Goal: Task Accomplishment & Management: Manage account settings

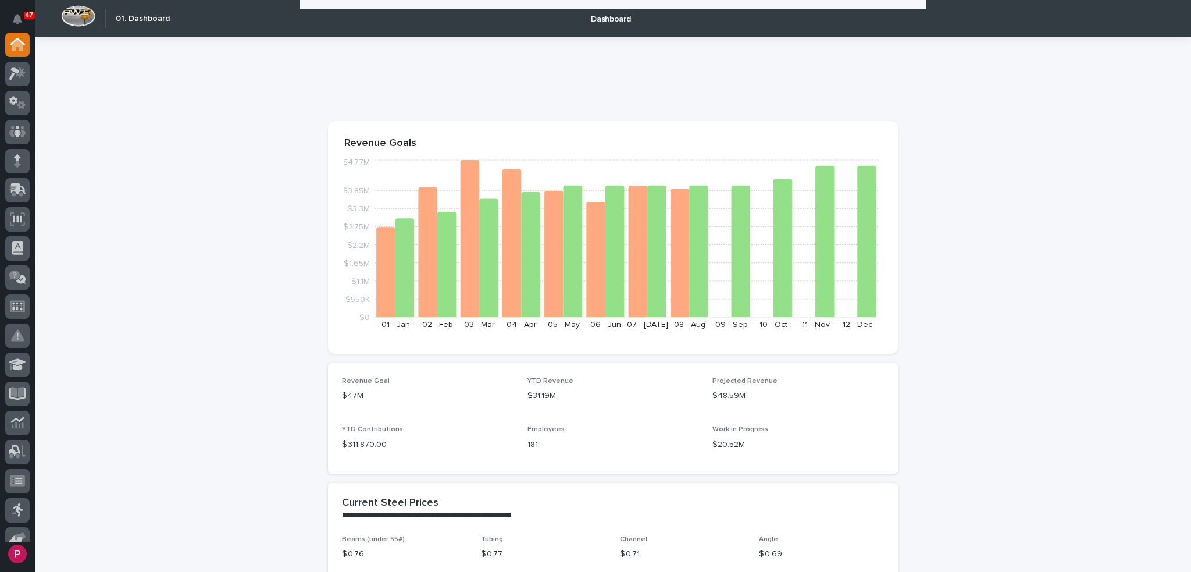
scroll to position [640, 0]
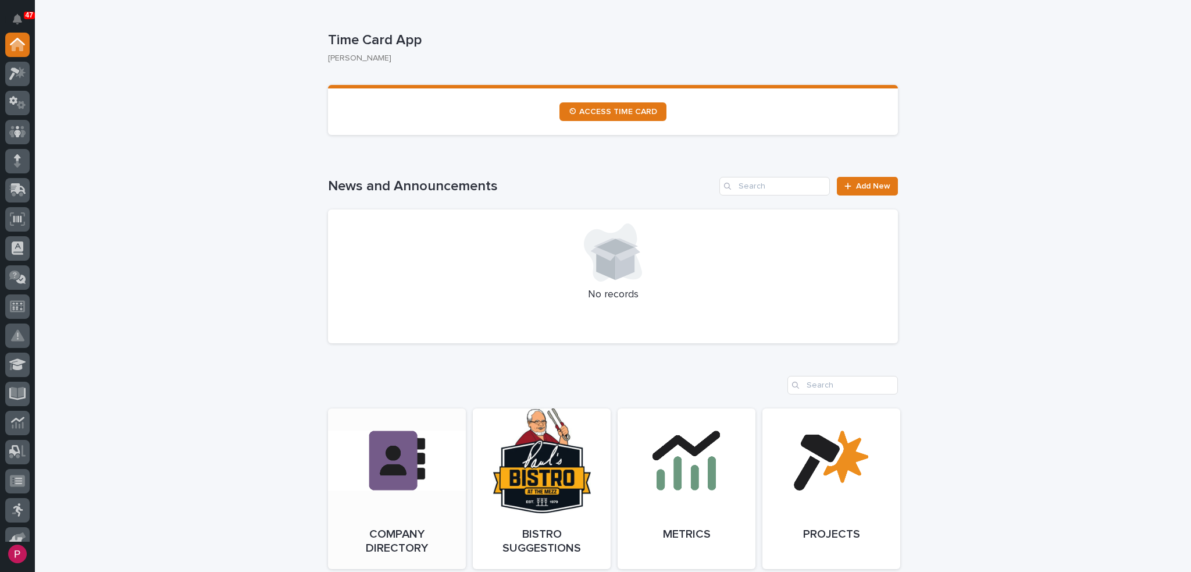
click at [389, 458] on link "Open Link" at bounding box center [397, 488] width 138 height 160
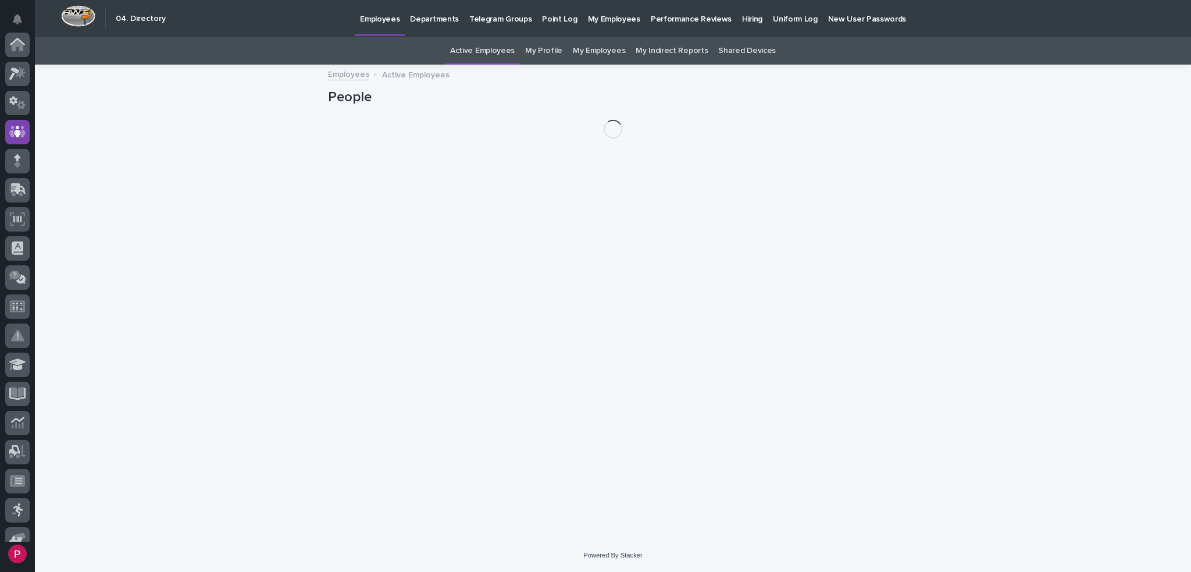
scroll to position [87, 0]
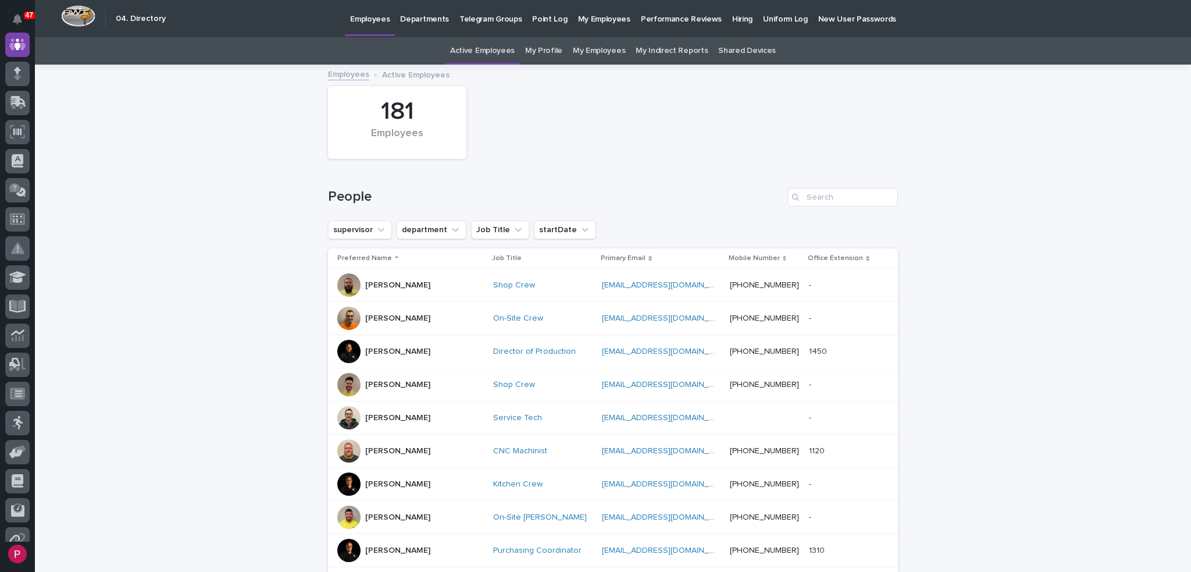
click at [732, 20] on p "Hiring" at bounding box center [742, 12] width 20 height 24
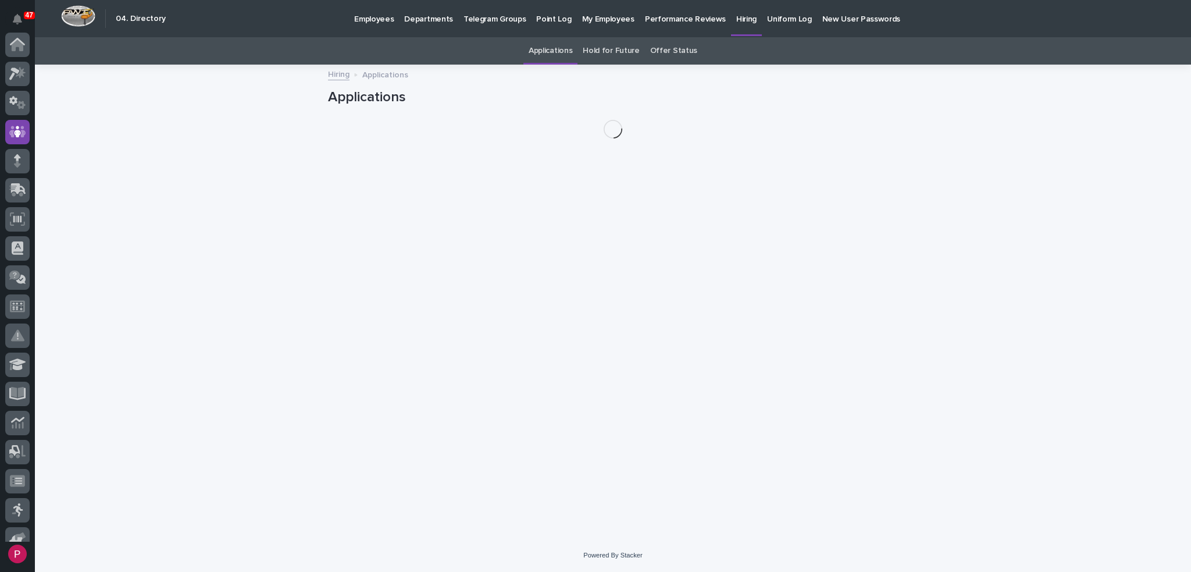
scroll to position [87, 0]
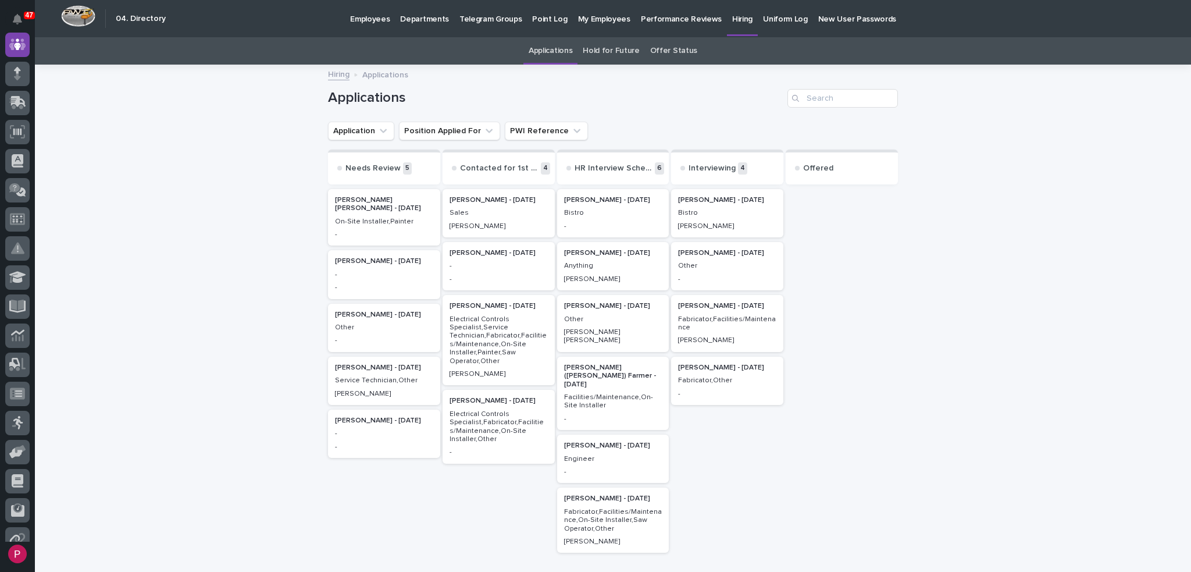
click at [603, 391] on div "Facilities/Maintenance,On-Site Installer" at bounding box center [613, 400] width 98 height 19
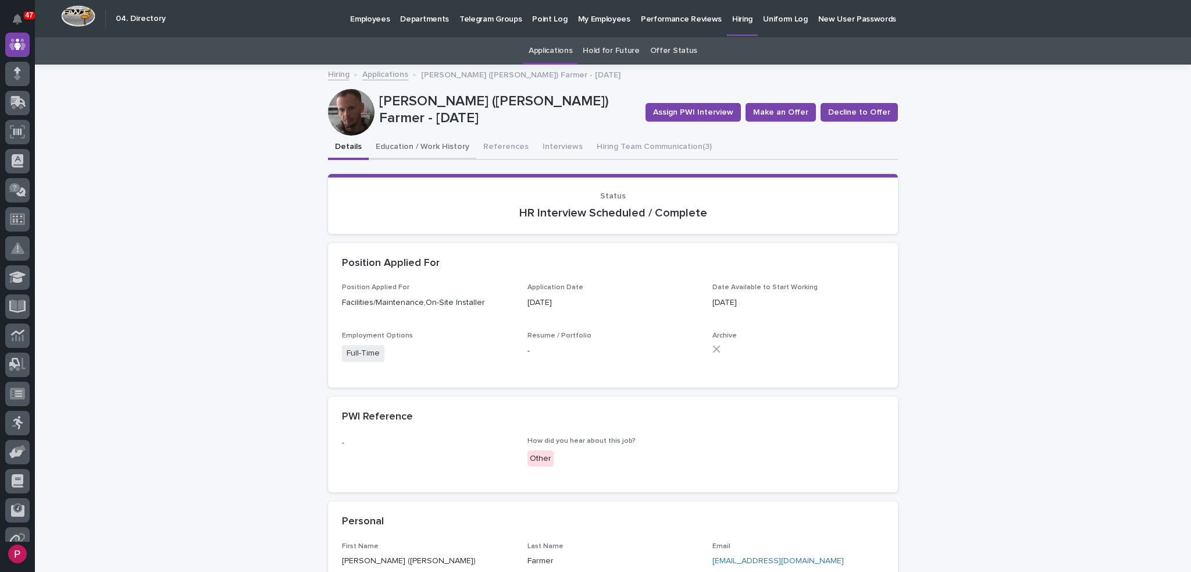
click at [394, 147] on button "Education / Work History" at bounding box center [423, 147] width 108 height 24
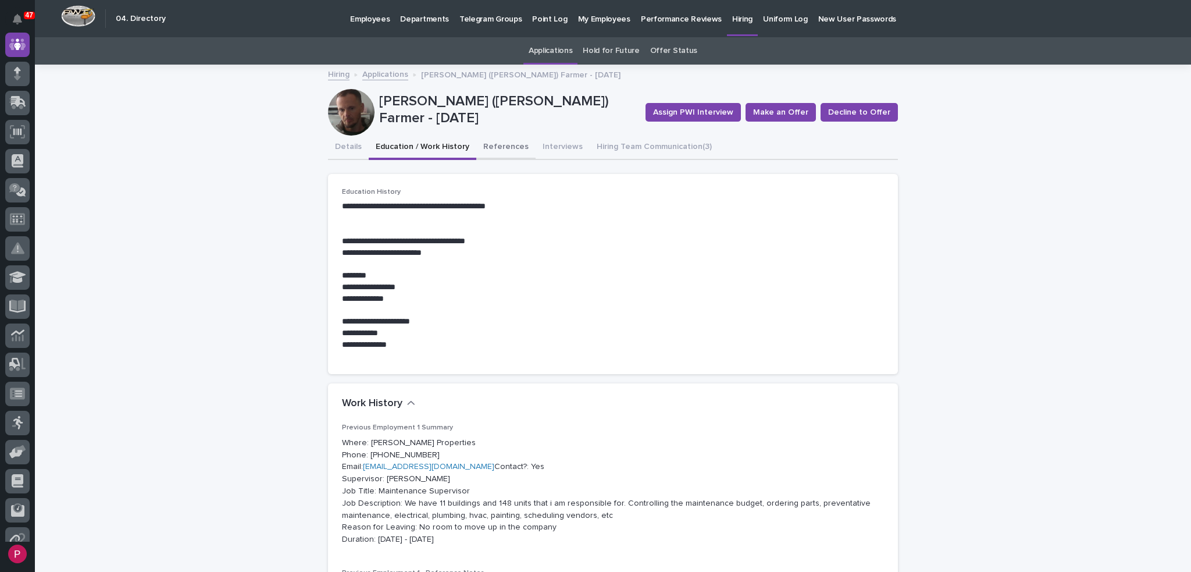
click at [492, 149] on button "References" at bounding box center [505, 147] width 59 height 24
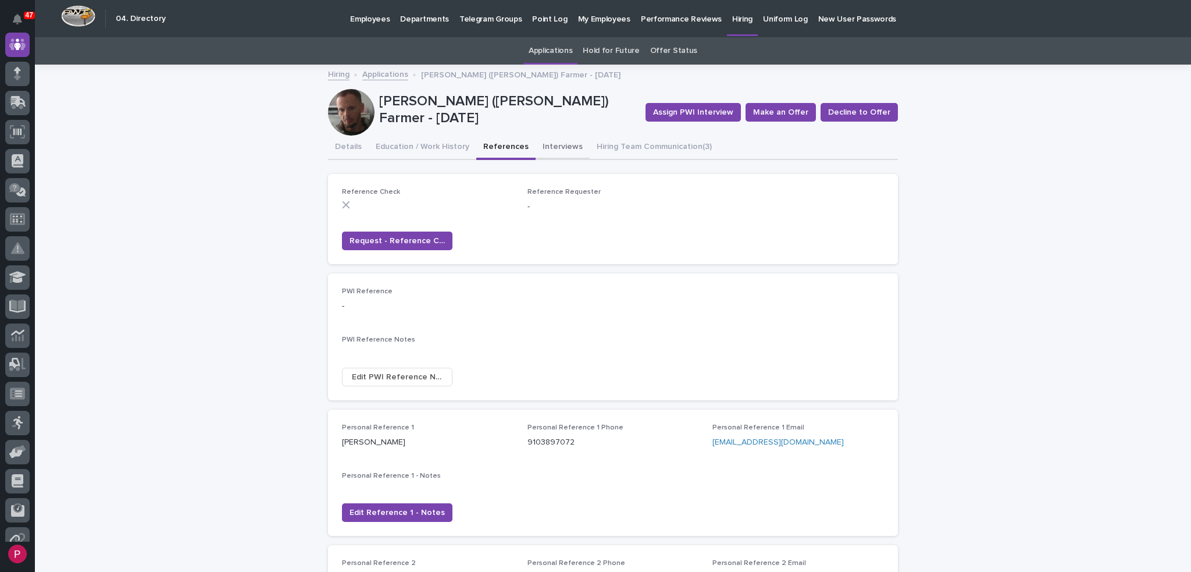
click at [544, 145] on button "Interviews" at bounding box center [563, 147] width 54 height 24
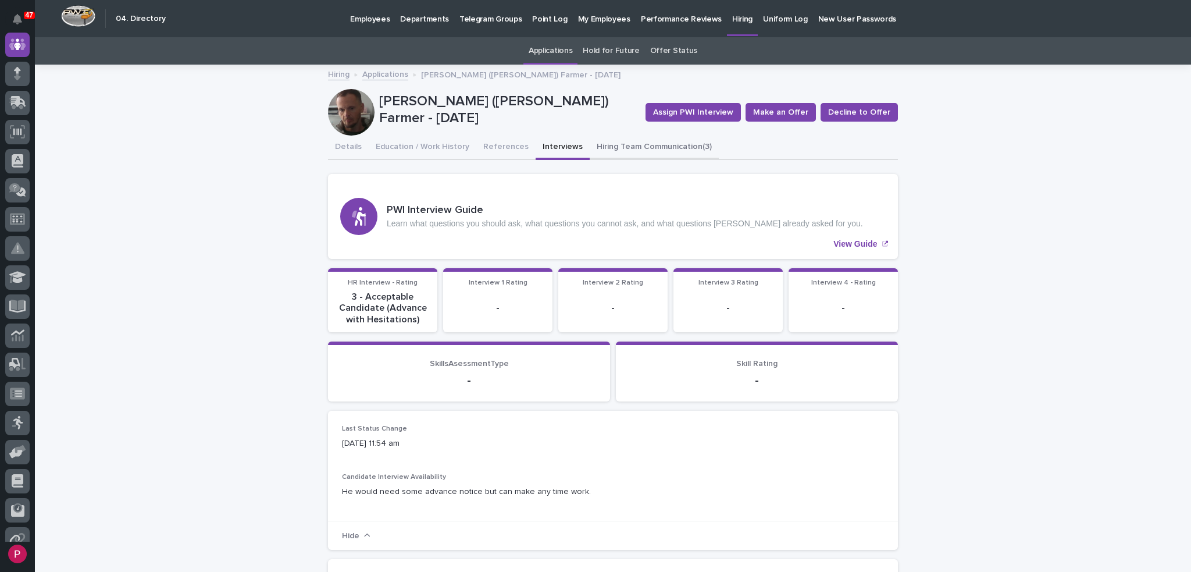
click at [631, 148] on button "Hiring Team Communication (3)" at bounding box center [654, 147] width 129 height 24
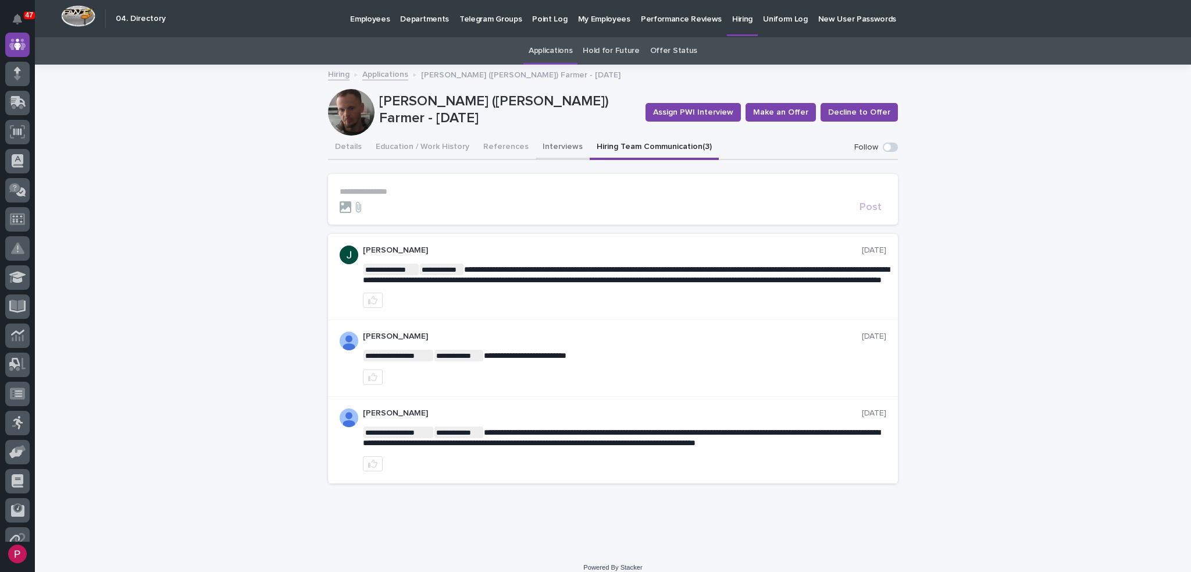
click at [551, 148] on button "Interviews" at bounding box center [563, 147] width 54 height 24
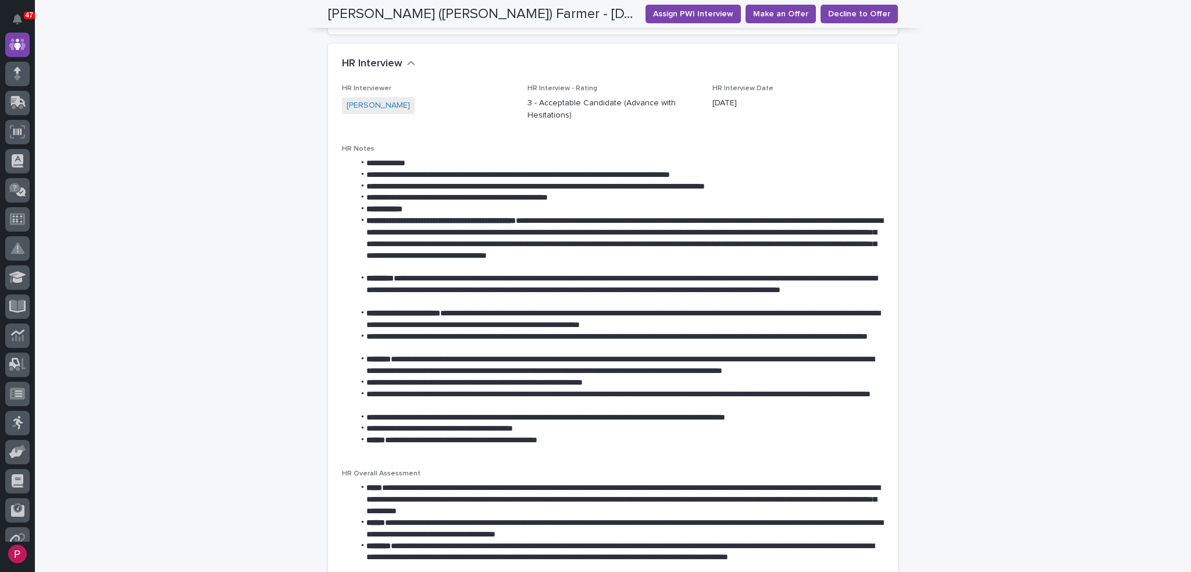
scroll to position [811, 0]
